Goal: Information Seeking & Learning: Learn about a topic

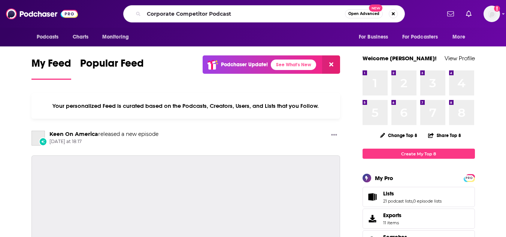
type input "Corporate Competitor Podcast"
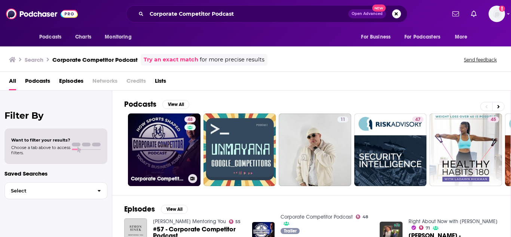
click at [167, 149] on link "48 Corporate Competitor Podcast" at bounding box center [164, 149] width 73 height 73
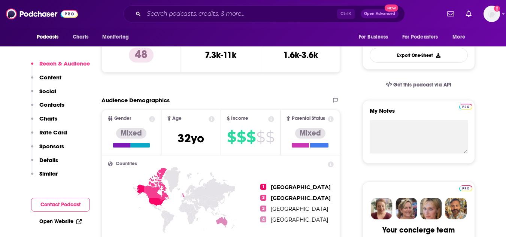
scroll to position [262, 0]
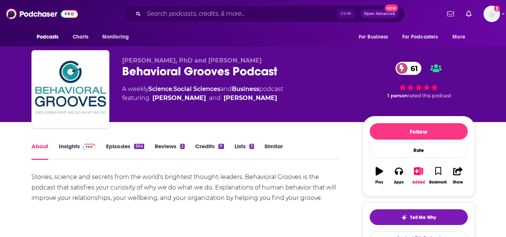
click at [77, 144] on link "Insights" at bounding box center [77, 151] width 37 height 17
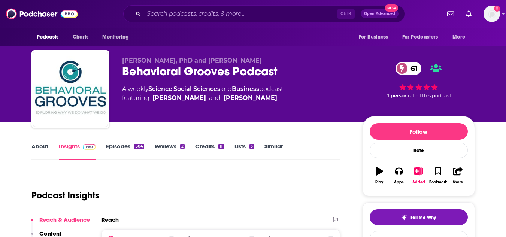
scroll to position [75, 0]
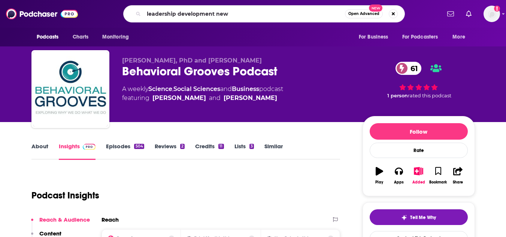
type input "leadership development news"
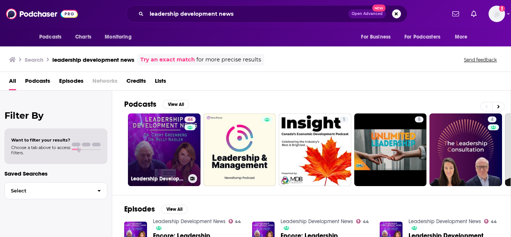
click at [170, 122] on link "44 Leadership Development News" at bounding box center [164, 149] width 73 height 73
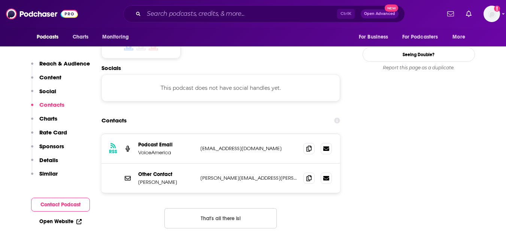
scroll to position [861, 0]
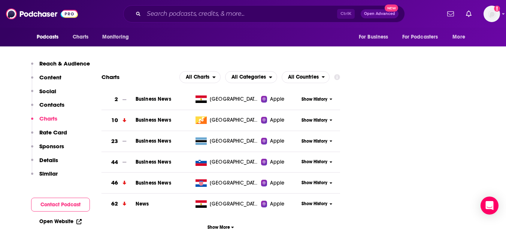
click at [193, 6] on div "Ctrl K Open Advanced New" at bounding box center [263, 13] width 281 height 17
click at [190, 12] on input "Search podcasts, credits, & more..." at bounding box center [240, 14] width 193 height 12
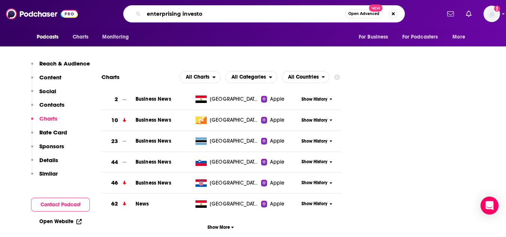
type input "enterprising investor"
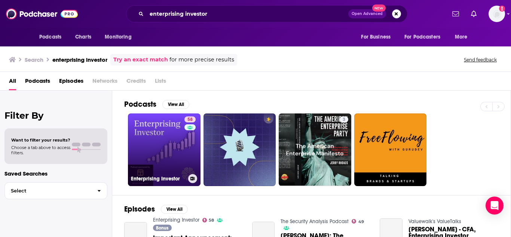
click at [171, 151] on link "58 Enterprising Investor" at bounding box center [164, 149] width 73 height 73
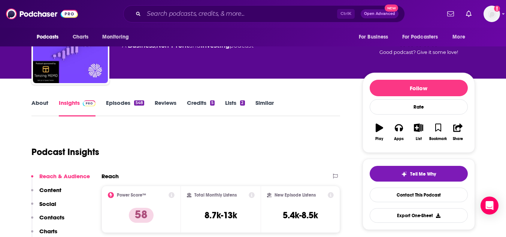
scroll to position [75, 0]
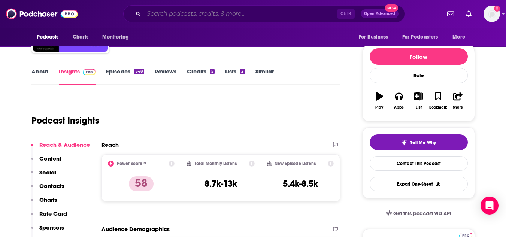
click at [231, 16] on input "Search podcasts, credits, & more..." at bounding box center [240, 14] width 193 height 12
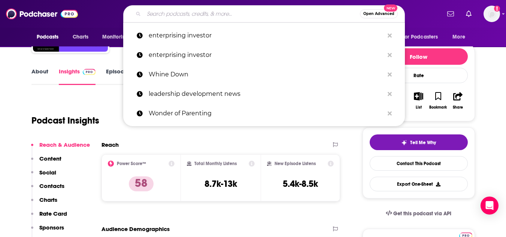
paste input "The Sustainability Story"
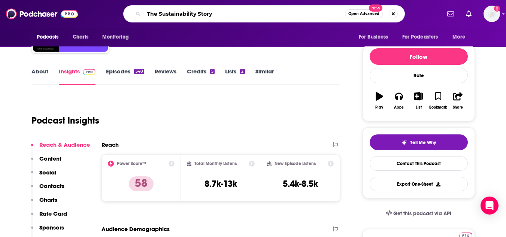
type input "The Sustainability Story"
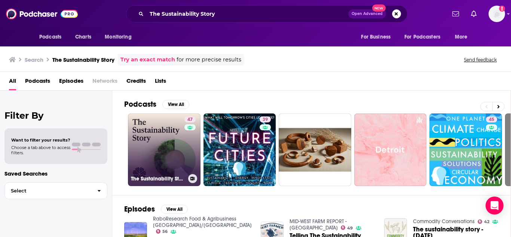
click at [175, 117] on link "47 The Sustainability Story" at bounding box center [164, 149] width 73 height 73
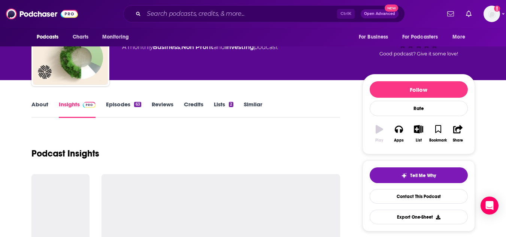
scroll to position [75, 0]
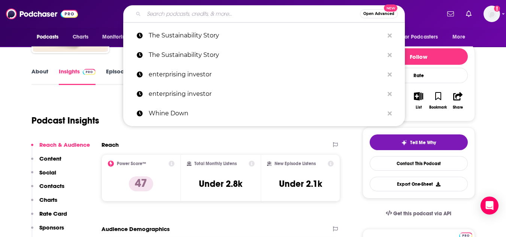
click at [240, 14] on input "Search podcasts, credits, & more..." at bounding box center [252, 14] width 216 height 12
paste input "Financial Analysts Journal"
type input "Financial Analysts Journal"
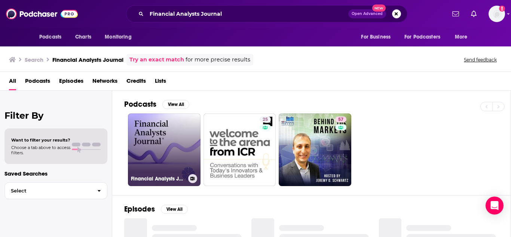
click at [186, 128] on link "Financial Analysts Journal" at bounding box center [164, 149] width 73 height 73
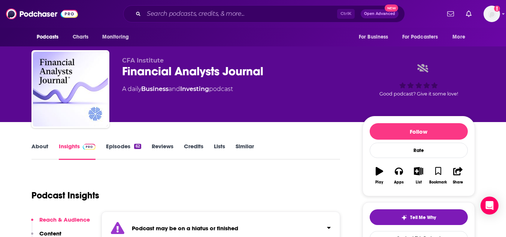
scroll to position [37, 0]
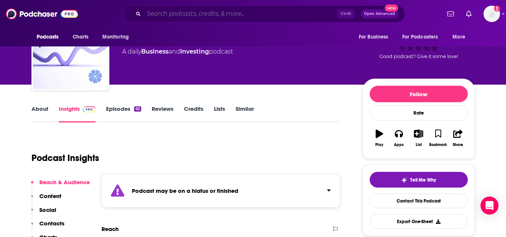
click at [218, 13] on input "Search podcasts, credits, & more..." at bounding box center [240, 14] width 193 height 12
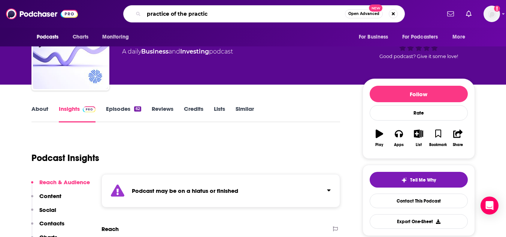
type input "practice of the practice"
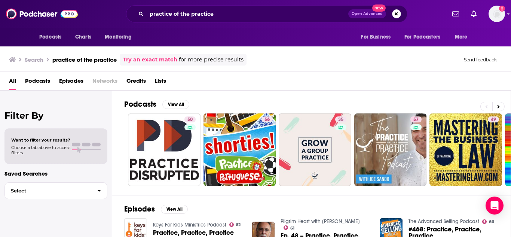
click at [414, 132] on div at bounding box center [416, 133] width 6 height 6
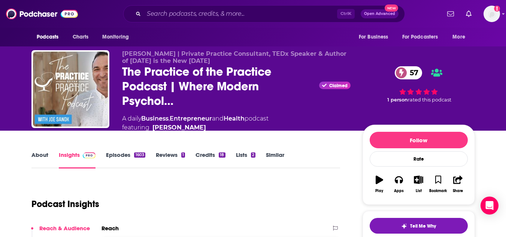
scroll to position [75, 0]
